Goal: Transaction & Acquisition: Purchase product/service

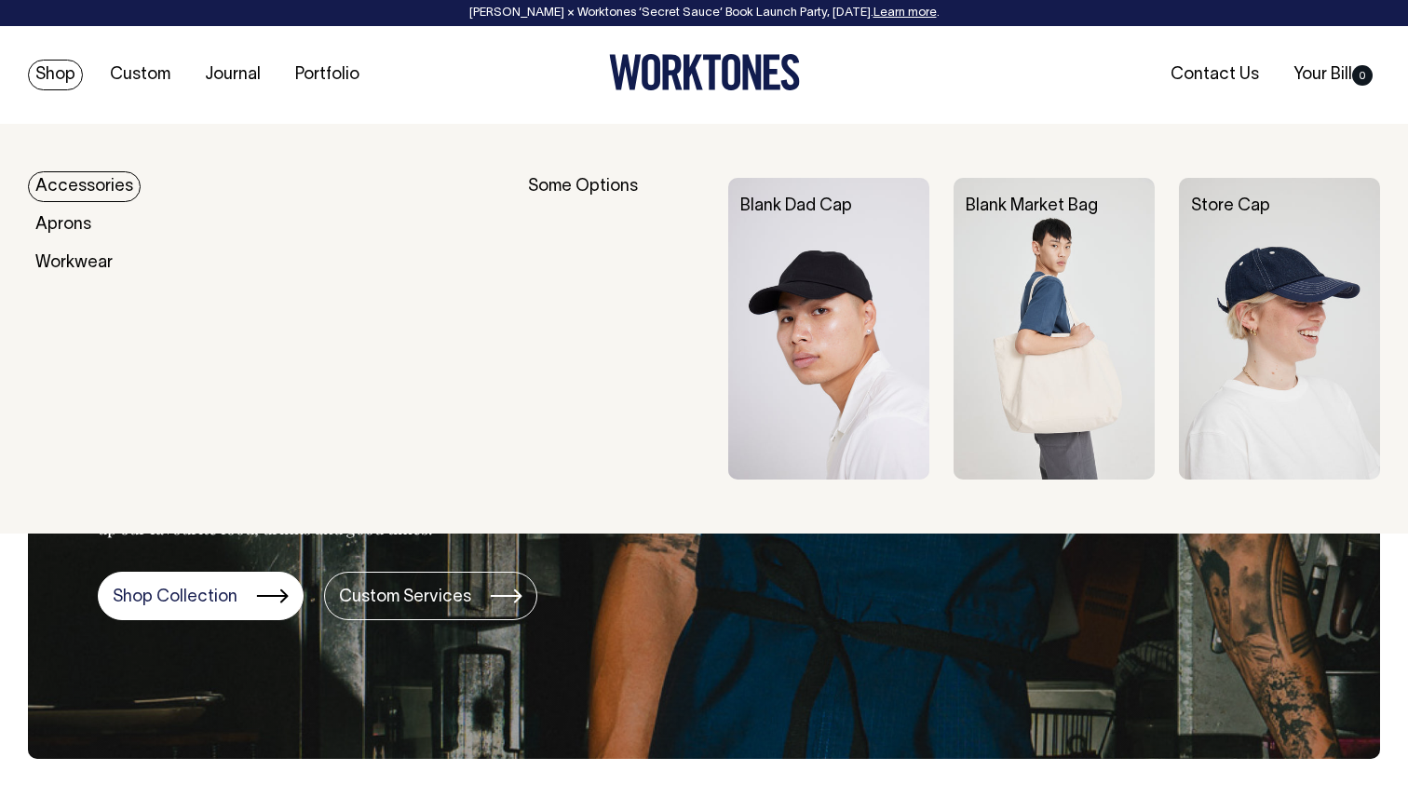
click at [65, 74] on link "Shop" at bounding box center [55, 75] width 55 height 31
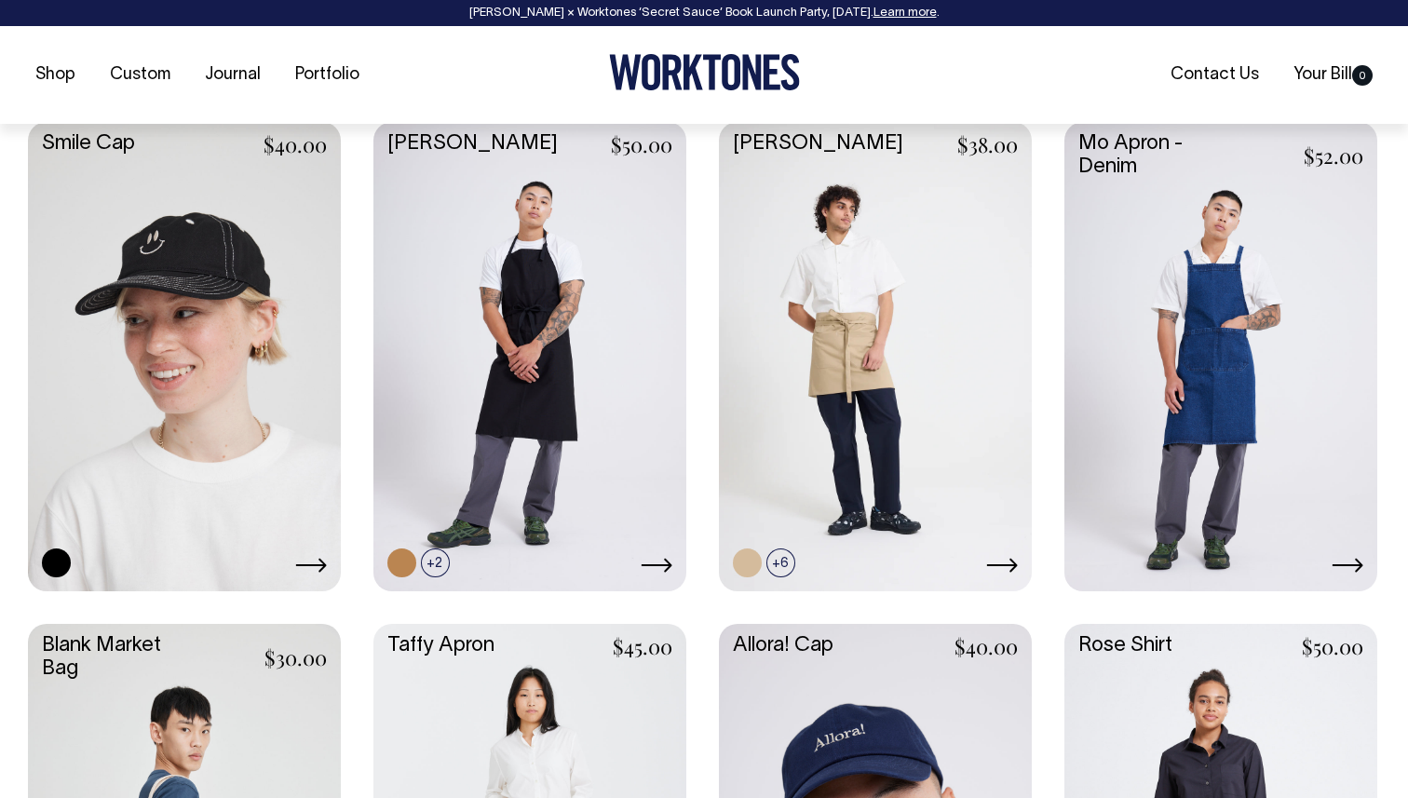
scroll to position [2311, 0]
click at [887, 520] on link at bounding box center [881, 528] width 29 height 29
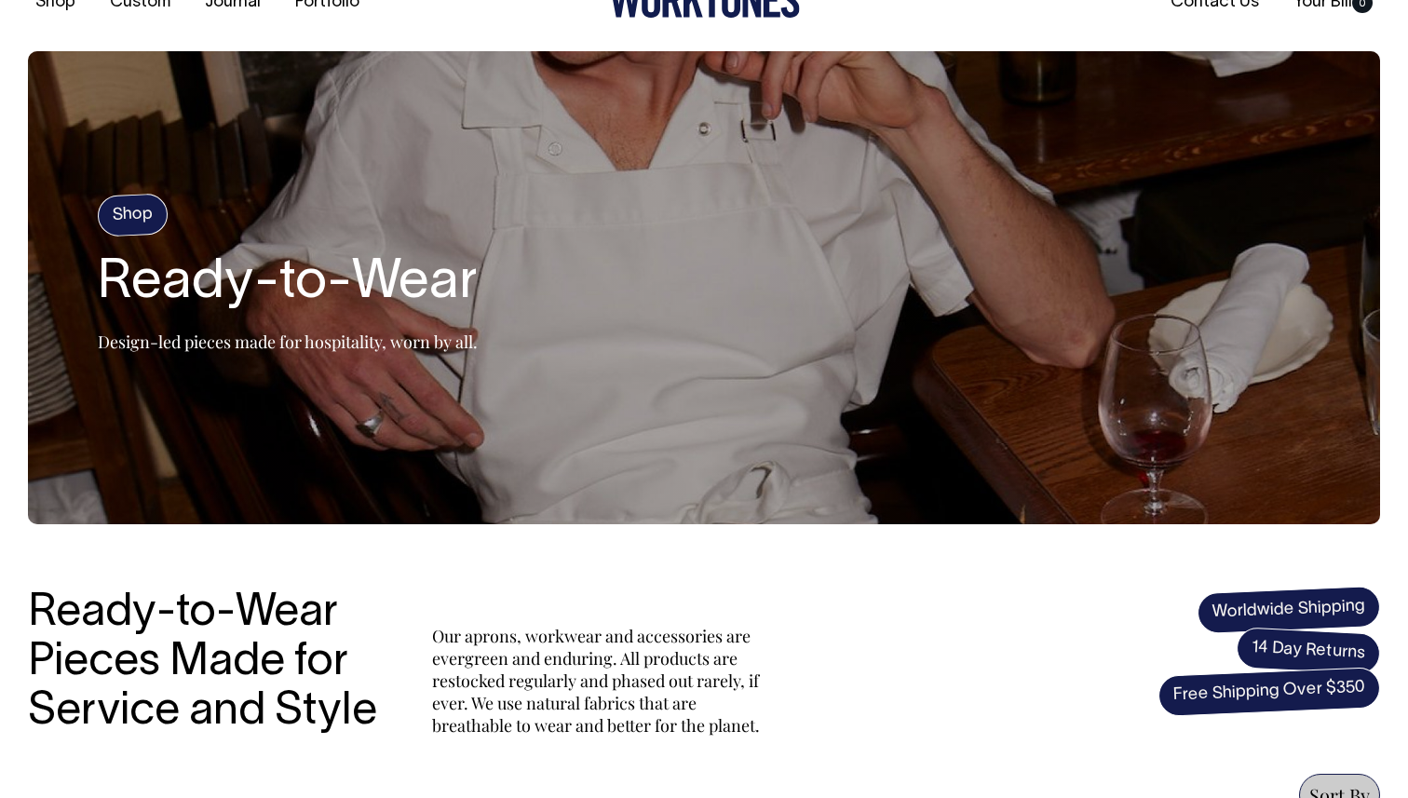
scroll to position [73, 0]
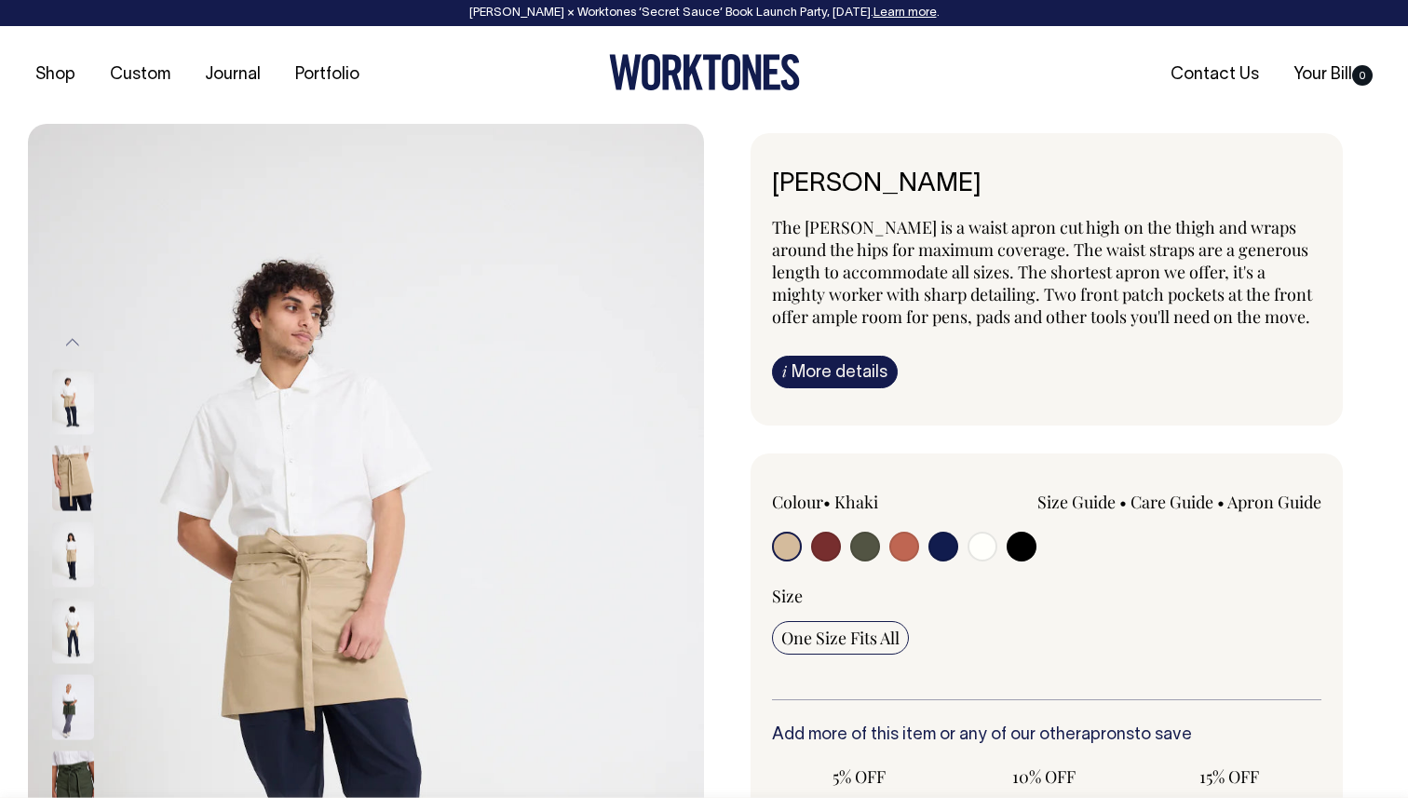
radio input "true"
select select "Dark Navy"
